Goal: Task Accomplishment & Management: Manage account settings

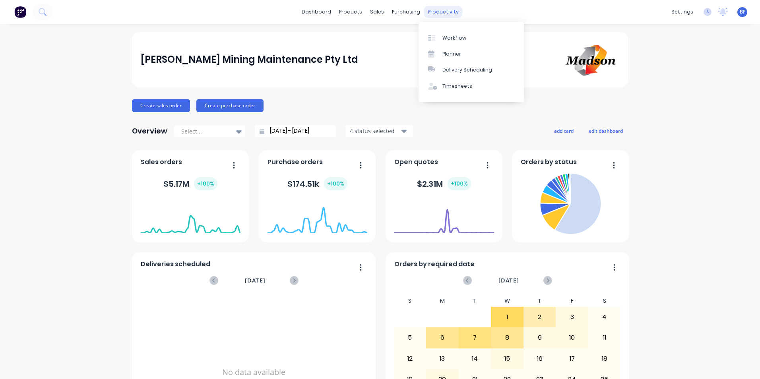
click at [431, 11] on div "productivity" at bounding box center [443, 12] width 39 height 12
click at [455, 85] on div "Timesheets" at bounding box center [457, 86] width 30 height 7
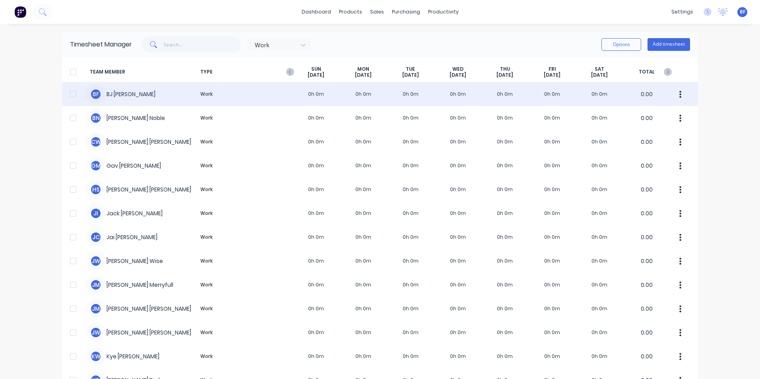
click at [357, 90] on div "B F [PERSON_NAME] Work 0h 0m 0h 0m 0h 0m 0h 0m 0h 0m 0h 0m 0h 0m 0.00" at bounding box center [380, 94] width 636 height 24
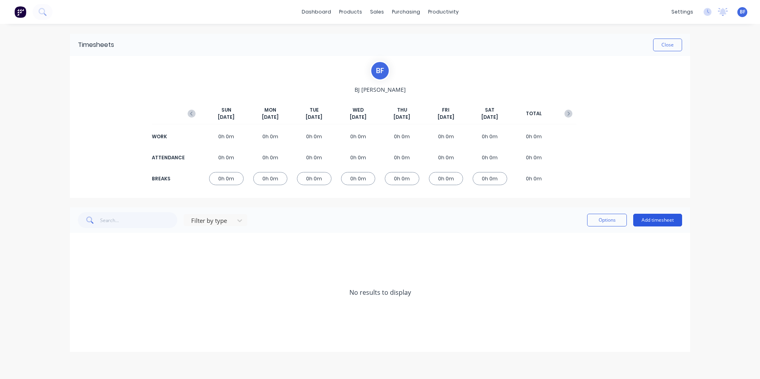
click at [655, 218] on button "Add timesheet" at bounding box center [657, 220] width 49 height 13
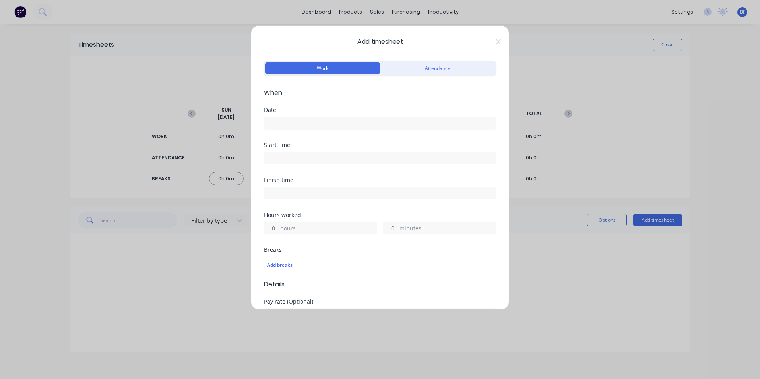
click at [290, 120] on input at bounding box center [379, 123] width 231 height 12
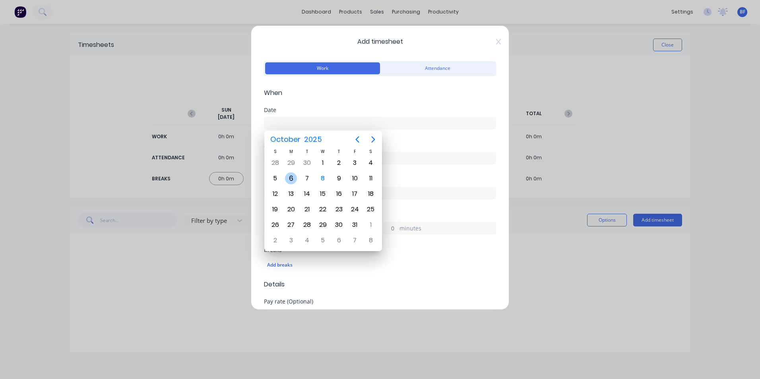
click at [292, 175] on div "6" at bounding box center [291, 178] width 12 height 12
type input "[DATE]"
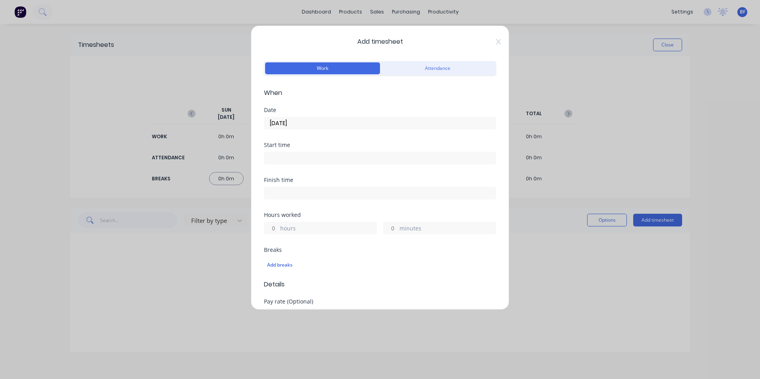
click at [285, 159] on input at bounding box center [379, 158] width 231 height 12
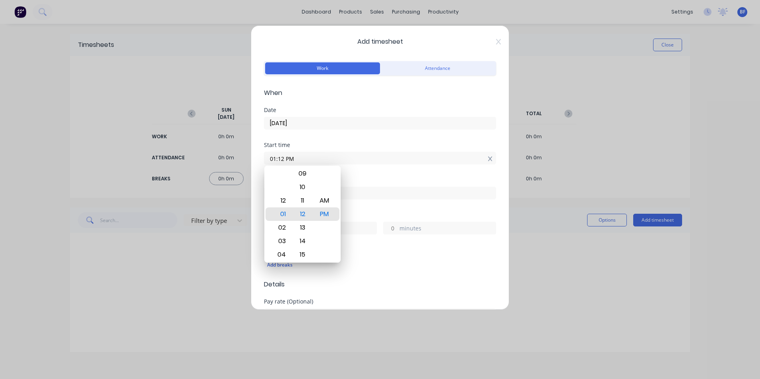
click at [488, 156] on icon at bounding box center [490, 159] width 4 height 6
type input "01:12 PM"
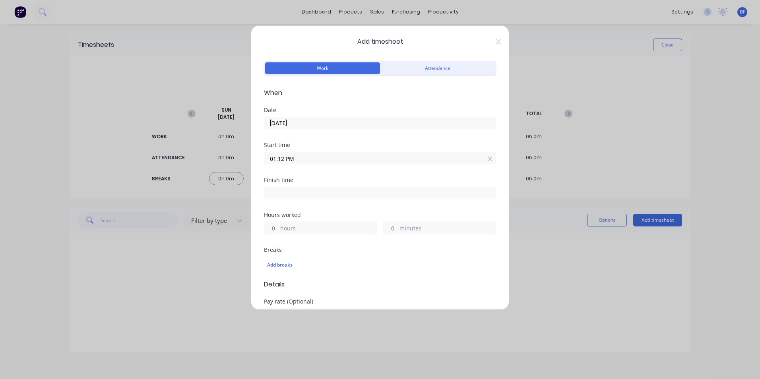
drag, startPoint x: 299, startPoint y: 155, endPoint x: 253, endPoint y: 156, distance: 45.7
click at [253, 156] on div "Add timesheet Work Attendance When Date [DATE] Start time 01:12 PM Finish time …" at bounding box center [380, 167] width 258 height 284
click at [301, 226] on div "hours minutes" at bounding box center [380, 227] width 232 height 15
click at [300, 232] on label "hours" at bounding box center [328, 235] width 96 height 10
click at [278, 232] on input "hours" at bounding box center [271, 234] width 14 height 12
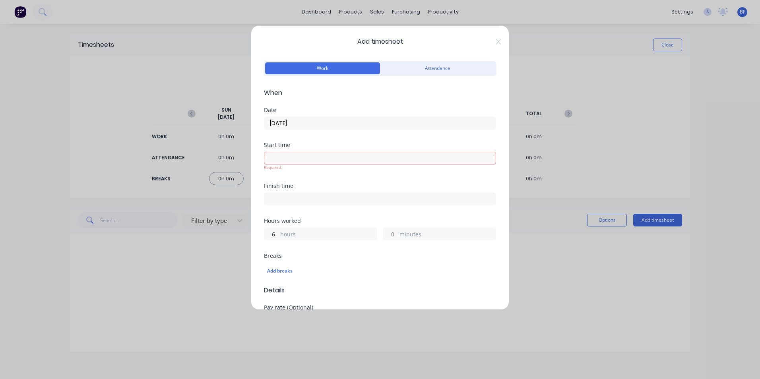
type input "6"
click at [357, 255] on div "Breaks Add breaks" at bounding box center [380, 266] width 232 height 26
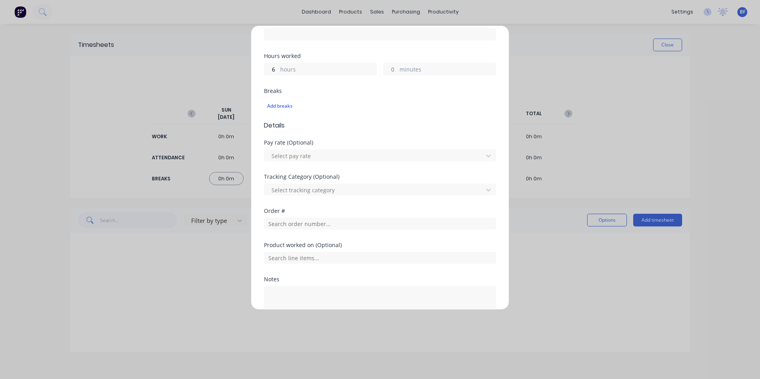
scroll to position [214, 0]
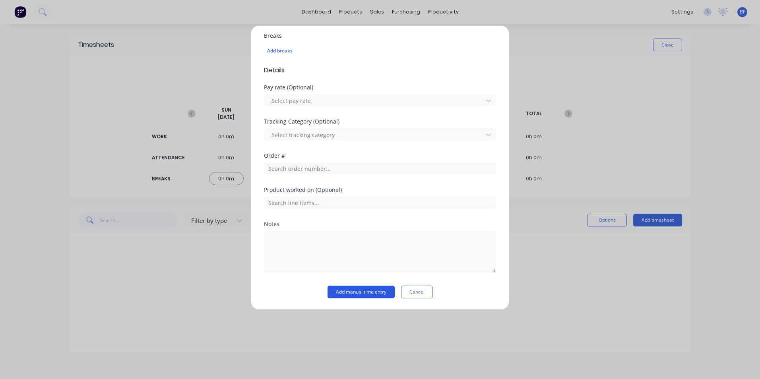
click at [359, 290] on button "Add manual time entry" at bounding box center [360, 292] width 67 height 13
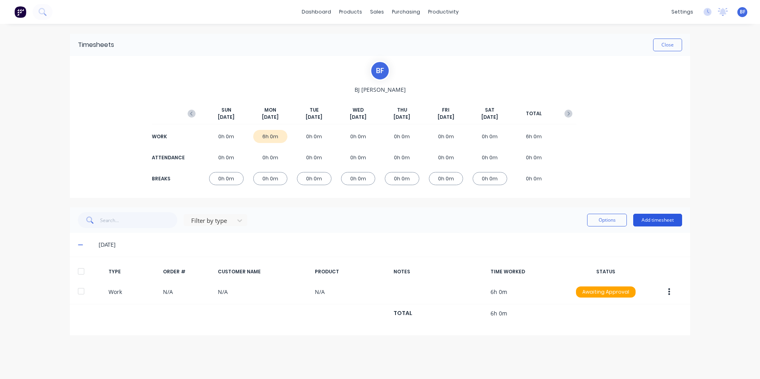
click at [645, 219] on button "Add timesheet" at bounding box center [657, 220] width 49 height 13
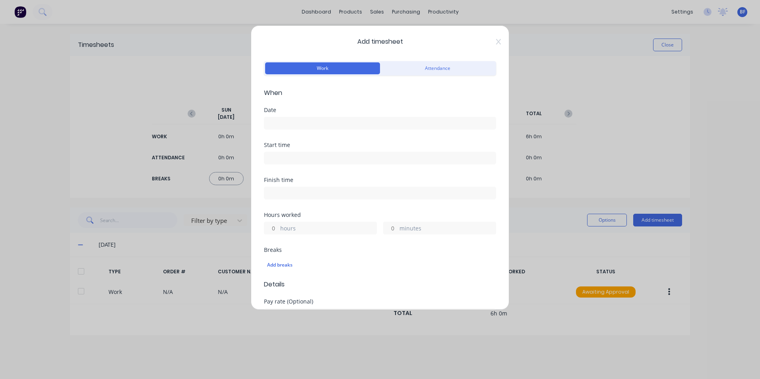
click at [283, 122] on input at bounding box center [379, 123] width 231 height 12
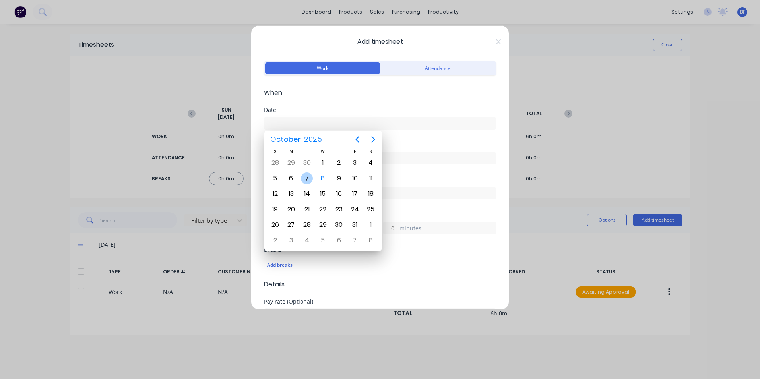
click at [307, 176] on div "7" at bounding box center [307, 178] width 12 height 12
type input "[DATE]"
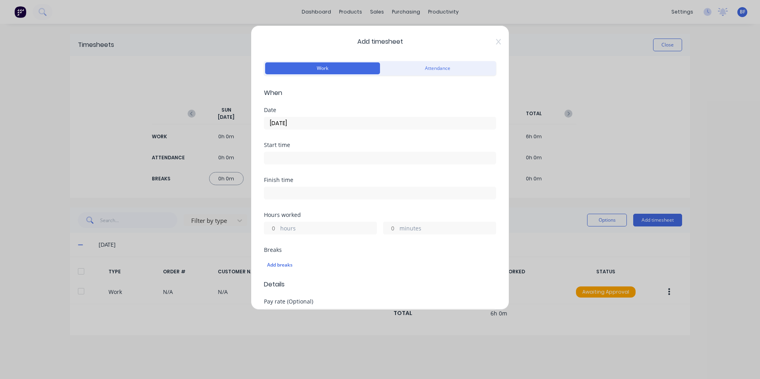
click at [299, 227] on label "hours" at bounding box center [328, 229] width 96 height 10
click at [278, 227] on input "hours" at bounding box center [271, 228] width 14 height 12
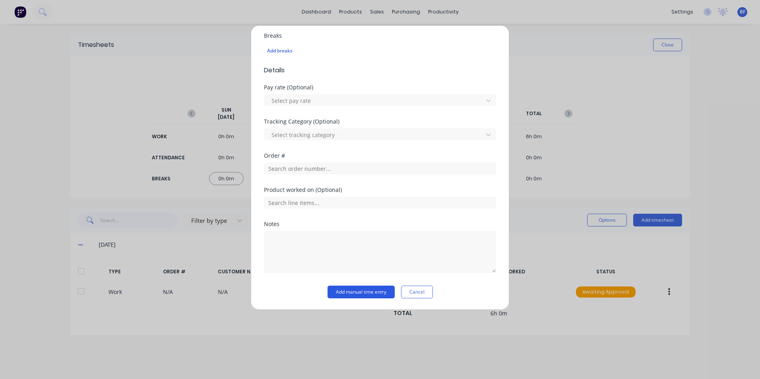
type input "6"
click at [348, 289] on button "Add manual time entry" at bounding box center [360, 292] width 67 height 13
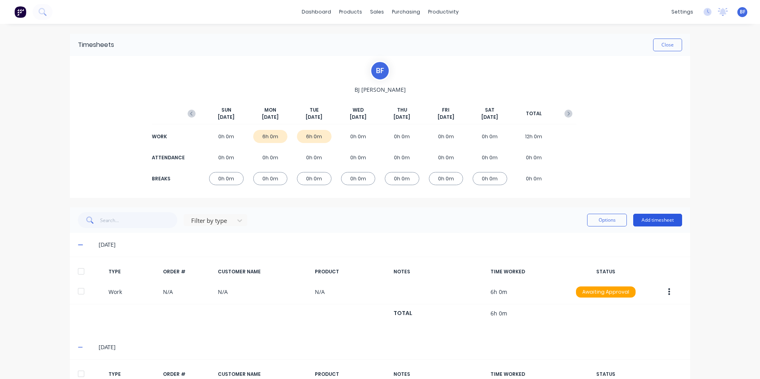
click at [649, 218] on button "Add timesheet" at bounding box center [657, 220] width 49 height 13
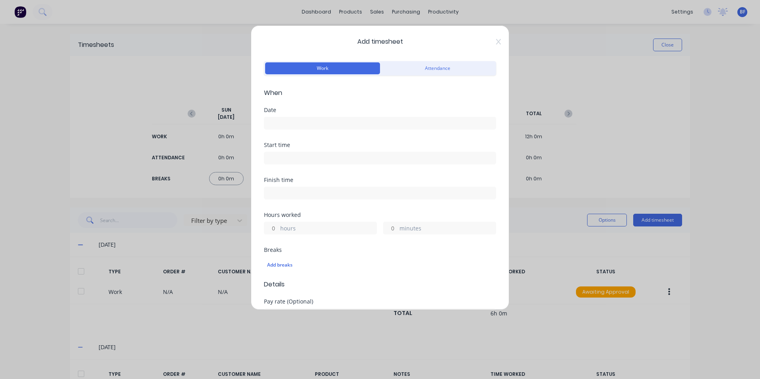
click at [289, 120] on input at bounding box center [379, 123] width 231 height 12
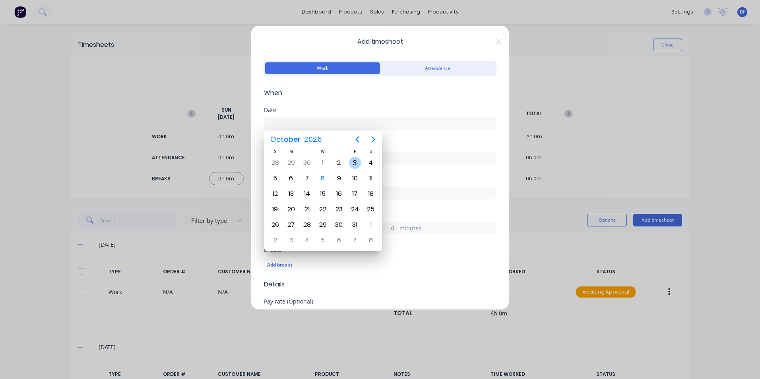
click at [353, 160] on div "3" at bounding box center [355, 163] width 12 height 12
type input "[DATE]"
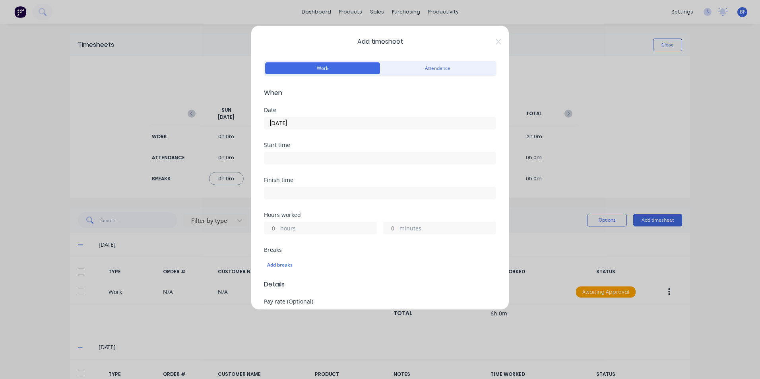
click at [285, 227] on label "hours" at bounding box center [328, 229] width 96 height 10
click at [278, 227] on input "hours" at bounding box center [271, 228] width 14 height 12
type input "1"
click at [448, 268] on div "Add breaks" at bounding box center [380, 265] width 226 height 10
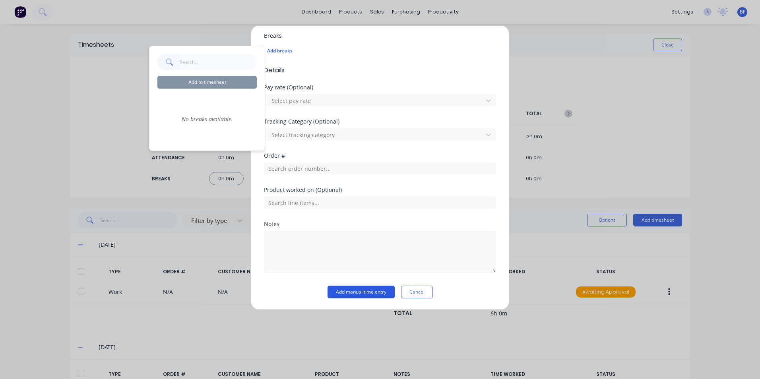
click at [365, 291] on button "Add manual time entry" at bounding box center [360, 292] width 67 height 13
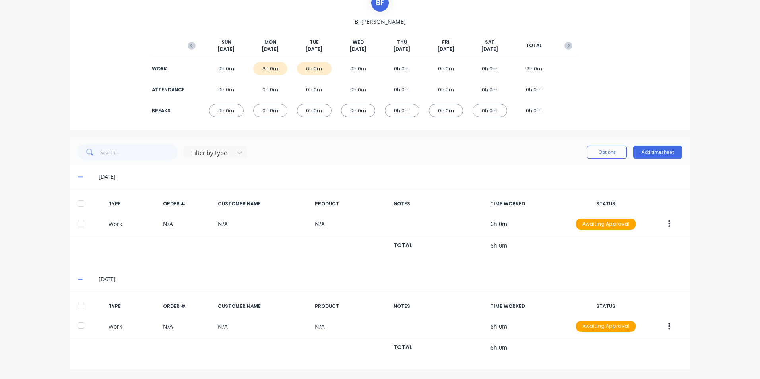
scroll to position [68, 0]
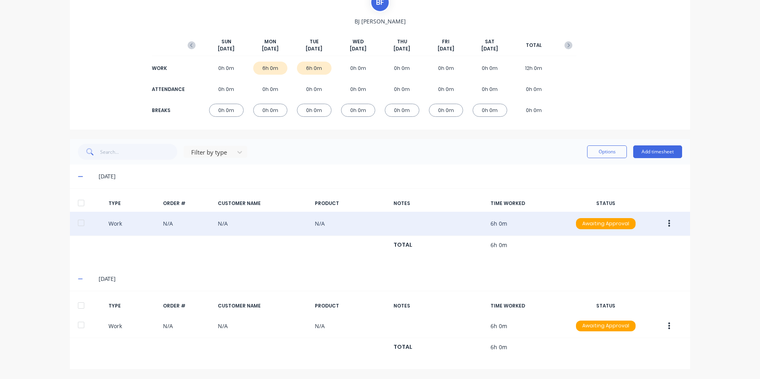
click at [669, 220] on button "button" at bounding box center [668, 223] width 19 height 14
click at [632, 223] on div "Approve" at bounding box center [640, 226] width 61 height 12
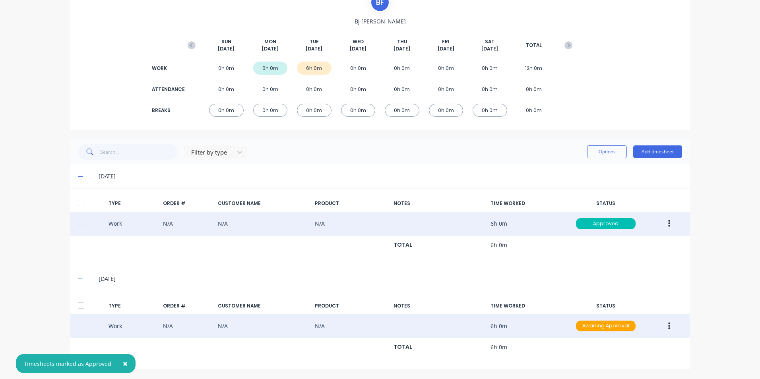
click at [668, 322] on icon "button" at bounding box center [669, 326] width 2 height 9
click at [645, 330] on div "Approve" at bounding box center [640, 328] width 61 height 12
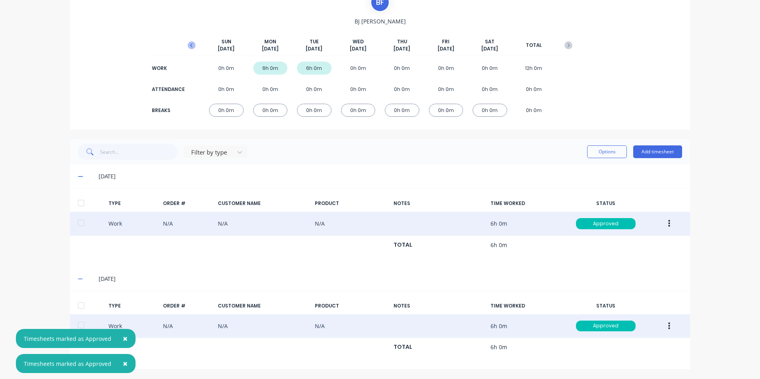
click at [190, 46] on icon "button" at bounding box center [191, 45] width 2 height 4
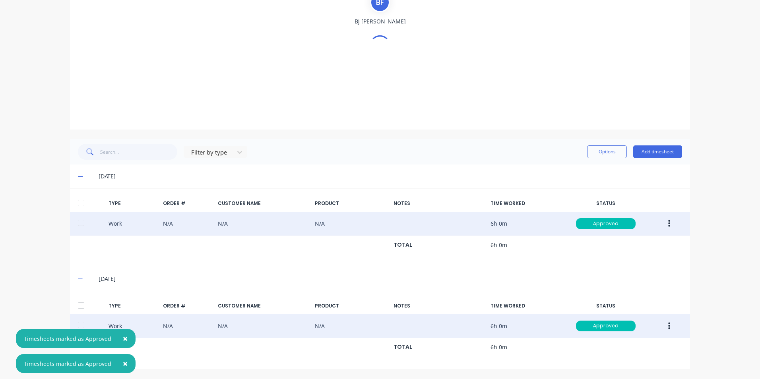
scroll to position [0, 0]
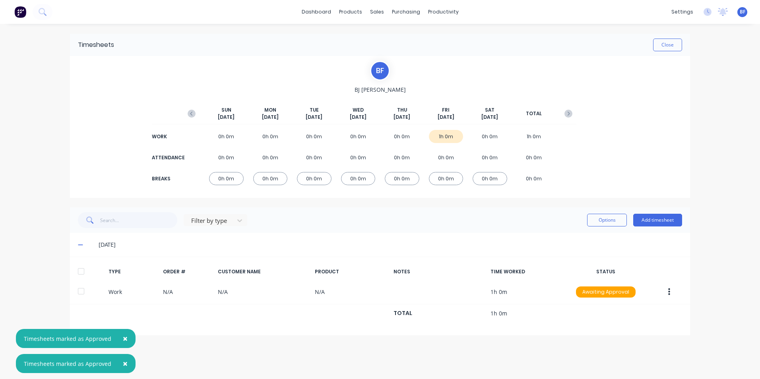
click at [452, 136] on div "1h 0m" at bounding box center [446, 136] width 35 height 13
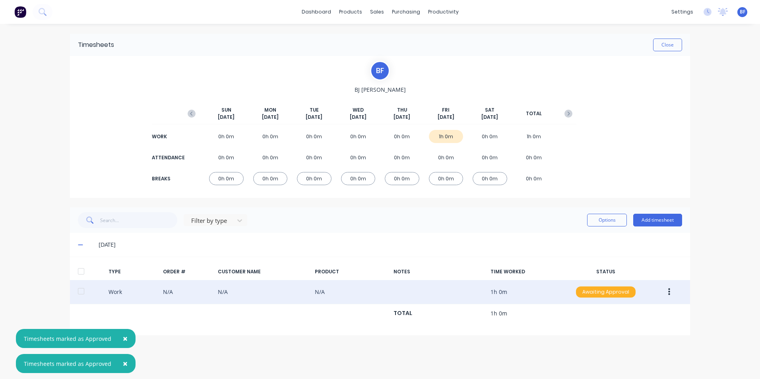
click at [601, 293] on div "Awaiting Approval" at bounding box center [606, 291] width 60 height 11
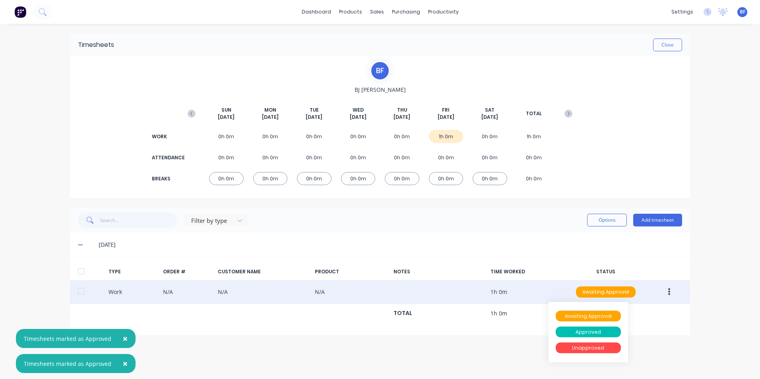
click at [671, 285] on button "button" at bounding box center [668, 292] width 19 height 14
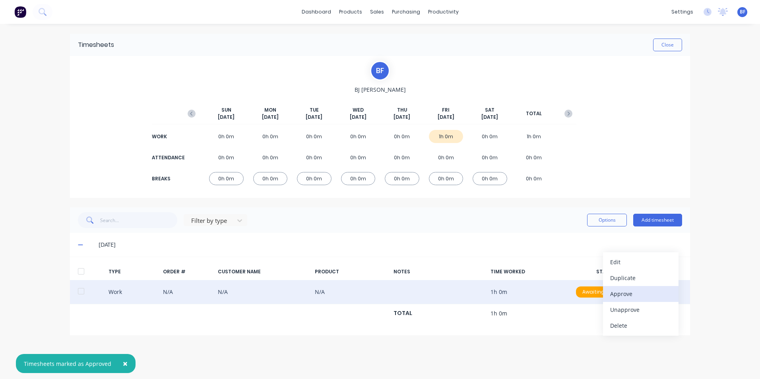
click at [651, 290] on div "Approve" at bounding box center [640, 294] width 61 height 12
click at [641, 102] on div "B F [PERSON_NAME] [DATE] [DATE] [DATE] [DATE] [DATE] [DATE] [DATE] TOTAL WORK 0…" at bounding box center [380, 127] width 620 height 142
